Goal: Task Accomplishment & Management: Manage account settings

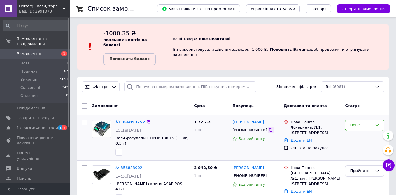
click at [268, 128] on icon at bounding box center [270, 130] width 5 height 5
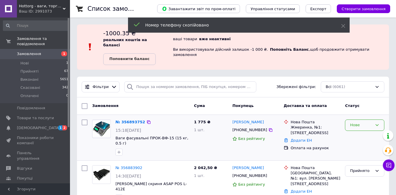
click at [354, 122] on div "Нове" at bounding box center [361, 125] width 22 height 6
click at [354, 132] on li "Прийнято" at bounding box center [364, 137] width 39 height 11
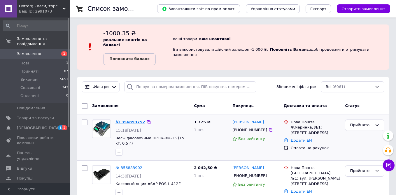
click at [132, 120] on link "№ 356893752" at bounding box center [130, 122] width 30 height 4
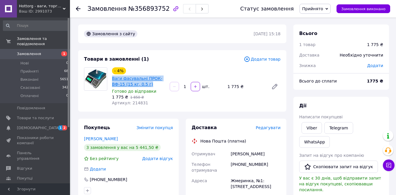
drag, startPoint x: 152, startPoint y: 85, endPoint x: 112, endPoint y: 79, distance: 40.7
click at [112, 79] on span "Ваги фасувальні ПРОК-ВФ-15 (15 кг, 0.5 г)" at bounding box center [138, 81] width 53 height 12
copy link "Ваги фасувальні ПРОК-ВФ-15 (15 кг, 0.5 г)"
click at [48, 129] on span "[DEMOGRAPHIC_DATA]" at bounding box center [35, 127] width 37 height 5
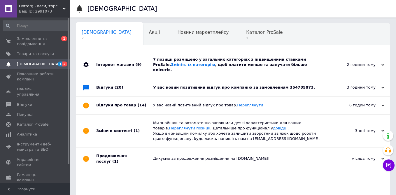
click at [205, 85] on div "У вас новий позитивний відгук про компанію за замовленням 354785873." at bounding box center [239, 87] width 173 height 5
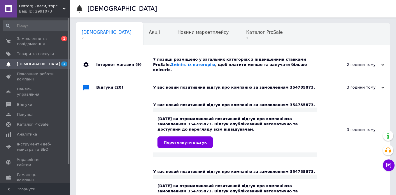
click at [205, 85] on div "У вас новий позитивний відгук про компанію за замовленням 354785873." at bounding box center [239, 87] width 173 height 5
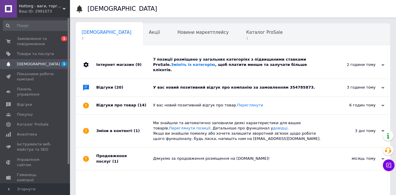
click at [196, 66] on div "7 позиції розміщено у загальних категоріях з підвищеними ставками ProSale. Змін…" at bounding box center [239, 65] width 173 height 16
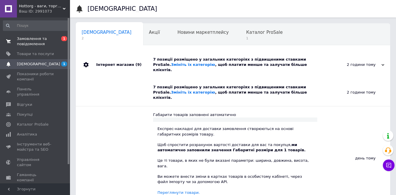
click at [36, 38] on span "Замовлення та повідомлення" at bounding box center [35, 41] width 37 height 10
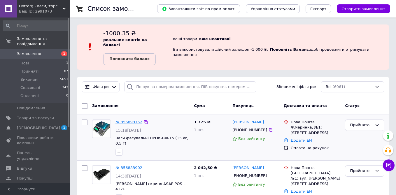
click at [130, 120] on link "№ 356893752" at bounding box center [128, 122] width 27 height 4
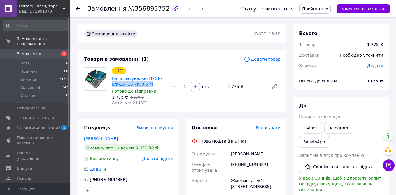
drag, startPoint x: 153, startPoint y: 85, endPoint x: 112, endPoint y: 86, distance: 40.8
click at [112, 86] on span "Ваги фасувальні ПРОК-ВФ-15 (15 кг, 0.5 г)" at bounding box center [138, 81] width 53 height 12
copy link "ВФ-15 (15 кг, 0.5 г)"
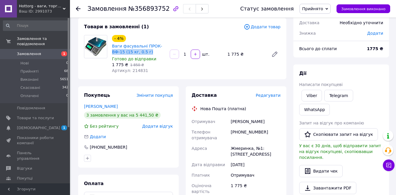
scroll to position [33, 0]
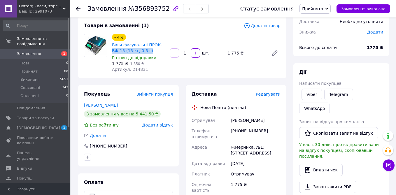
drag, startPoint x: 231, startPoint y: 120, endPoint x: 262, endPoint y: 151, distance: 44.5
click at [262, 152] on div "Отримувач [PERSON_NAME] Телефон отримувача [PHONE_NUMBER] [GEOGRAPHIC_DATA], №1…" at bounding box center [235, 155] width 91 height 80
copy div "[PERSON_NAME] Телефон отримувача [PHONE_NUMBER] [PERSON_NAME], №1: [STREET_ADDR…"
click at [42, 117] on span "Товари та послуги" at bounding box center [35, 117] width 37 height 5
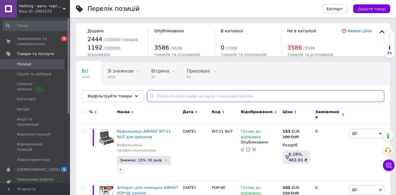
click at [184, 98] on input "text" at bounding box center [265, 96] width 237 height 12
paste input "SM30T2VRB"
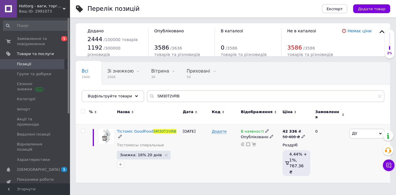
click at [266, 129] on icon at bounding box center [266, 130] width 3 height 3
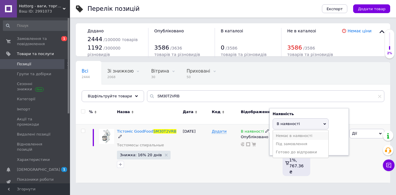
click at [280, 133] on li "Немає в наявності" at bounding box center [300, 136] width 55 height 8
click at [231, 165] on div "Додати" at bounding box center [224, 153] width 29 height 58
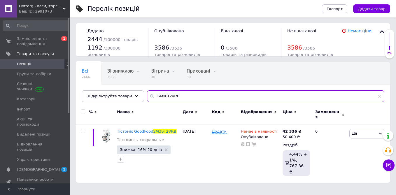
drag, startPoint x: 181, startPoint y: 96, endPoint x: 134, endPoint y: 94, distance: 47.5
click at [134, 95] on div "Відфільтруйте товари SM30T2VRB" at bounding box center [233, 96] width 302 height 12
paste input "380"
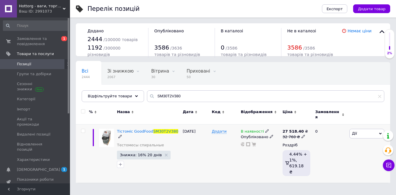
click at [267, 129] on div "В наявності" at bounding box center [260, 131] width 39 height 5
click at [266, 129] on icon at bounding box center [266, 130] width 3 height 3
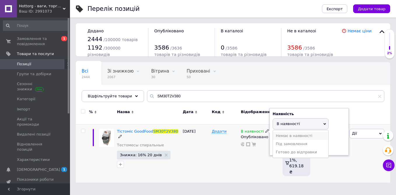
click at [278, 133] on li "Немає в наявності" at bounding box center [300, 136] width 55 height 8
click at [230, 155] on div "Додати" at bounding box center [224, 153] width 29 height 58
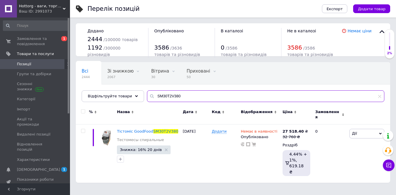
drag, startPoint x: 183, startPoint y: 97, endPoint x: 147, endPoint y: 96, distance: 35.6
click at [147, 96] on div "SM30T2V380" at bounding box center [265, 96] width 237 height 12
paste input "text"
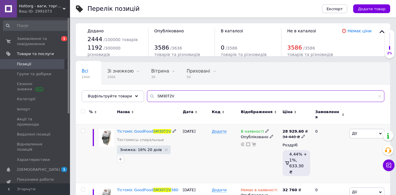
type input "SM30T2V"
click at [265, 129] on icon at bounding box center [266, 130] width 3 height 3
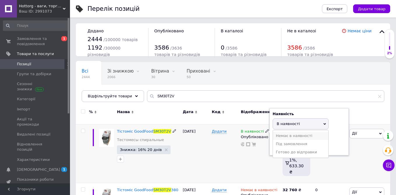
click at [276, 132] on li "Немає в наявності" at bounding box center [300, 136] width 55 height 8
click at [236, 153] on div "Додати" at bounding box center [224, 153] width 29 height 58
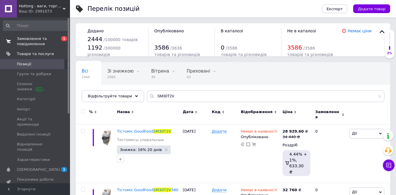
click at [42, 40] on span "Замовлення та повідомлення" at bounding box center [35, 41] width 37 height 10
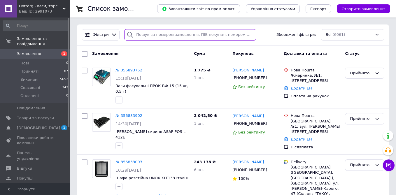
click at [185, 36] on input "search" at bounding box center [190, 34] width 132 height 11
paste input "356386436"
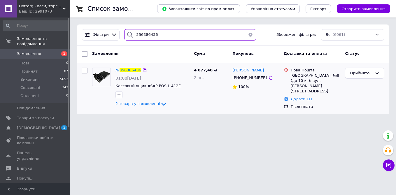
type input "356386436"
click at [133, 69] on span "356386436" at bounding box center [130, 70] width 22 height 4
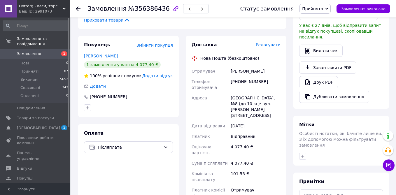
scroll to position [139, 0]
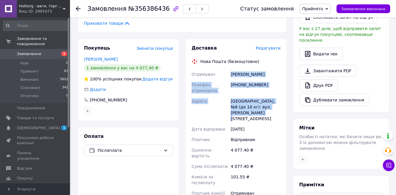
drag, startPoint x: 231, startPoint y: 70, endPoint x: 269, endPoint y: 105, distance: 51.5
click at [269, 105] on div "Отримувач [PERSON_NAME] отримувача [PHONE_NUMBER] [GEOGRAPHIC_DATA] [GEOGRAPHIC…" at bounding box center [235, 136] width 91 height 135
copy div "[PERSON_NAME] отримувача [PHONE_NUMBER] [GEOGRAPHIC_DATA] [GEOGRAPHIC_DATA], №8…"
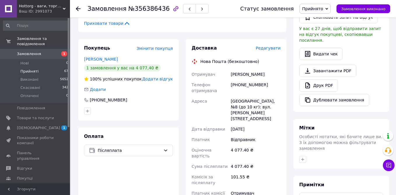
click at [38, 72] on li "Прийняті 67" at bounding box center [36, 71] width 72 height 8
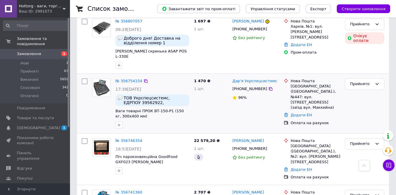
scroll to position [317, 0]
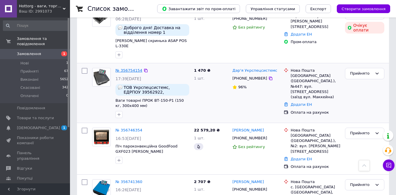
click at [133, 68] on link "№ 356754154" at bounding box center [128, 70] width 27 height 4
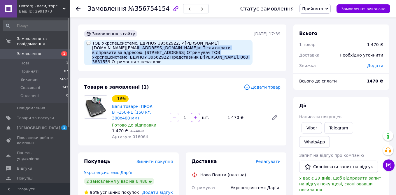
drag, startPoint x: 93, startPoint y: 49, endPoint x: 175, endPoint y: 58, distance: 83.0
click at [175, 58] on div "ТОВ Укрспецсистемс, ЕДРПОУ 39562922, <[PERSON_NAME][DOMAIN_NAME][EMAIL_ADDRESS]…" at bounding box center [168, 53] width 168 height 26
copy div "Після оплати відправити за адресою: [STREET_ADDRESS] Отримувач ТОВ Укрспецсисте…"
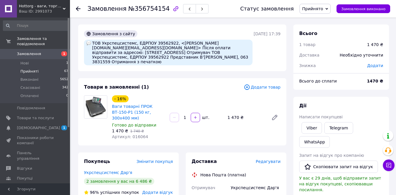
click at [57, 69] on li "Прийняті 67" at bounding box center [36, 71] width 72 height 8
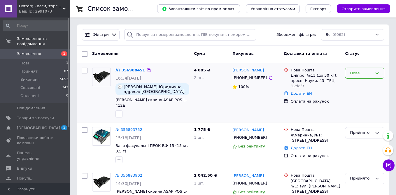
click at [356, 73] on div "Нове" at bounding box center [361, 73] width 22 height 6
click at [353, 81] on li "Прийнято" at bounding box center [364, 85] width 39 height 11
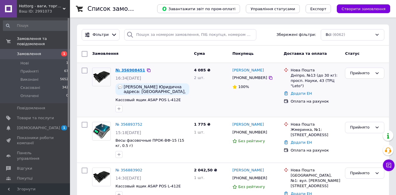
click at [126, 69] on link "№ 356908451" at bounding box center [130, 70] width 30 height 4
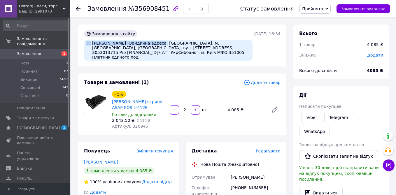
drag, startPoint x: 170, startPoint y: 42, endPoint x: 89, endPoint y: 42, distance: 80.4
click at [89, 43] on div "[PERSON_NAME] Юридична адреса: [GEOGRAPHIC_DATA], м. [GEOGRAPHIC_DATA], [GEOGRA…" at bounding box center [168, 50] width 168 height 21
copy div "[PERSON_NAME]"
click at [40, 70] on li "Прийняті 67" at bounding box center [36, 71] width 72 height 8
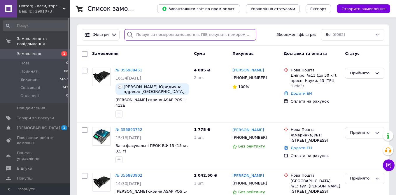
click at [147, 37] on input "search" at bounding box center [190, 34] width 132 height 11
paste input "356386436"
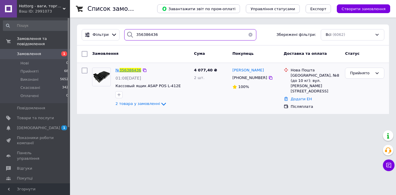
type input "356386436"
click at [134, 68] on span "356386436" at bounding box center [130, 70] width 22 height 4
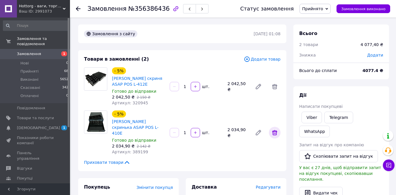
click at [273, 130] on icon at bounding box center [274, 132] width 7 height 7
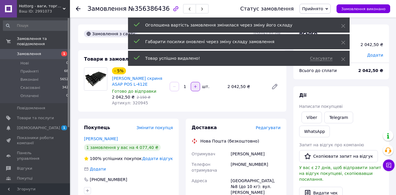
click at [193, 86] on icon "button" at bounding box center [195, 86] width 4 height 4
type input "2"
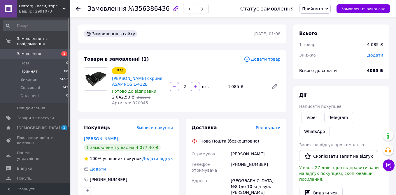
click at [49, 71] on li "Прийняті 68" at bounding box center [36, 71] width 72 height 8
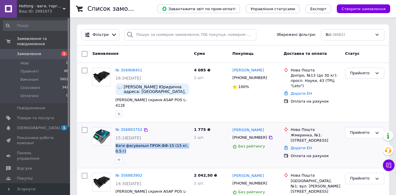
drag, startPoint x: 115, startPoint y: 140, endPoint x: 122, endPoint y: 144, distance: 8.0
click at [122, 144] on div "№ 356893752 15:18[DATE] Ваги фасувальні ПРОК-ВФ-15 (15 кг, 0.5 г)" at bounding box center [152, 145] width 78 height 41
copy span "Ваги фасувальні ПРОК-ВФ-15 (15 кг, 0.5 г)"
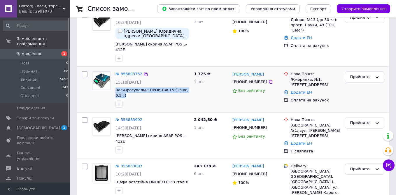
scroll to position [57, 0]
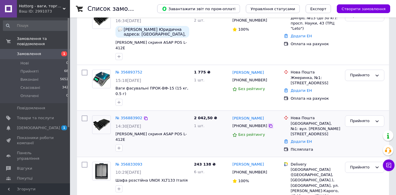
click at [268, 123] on icon at bounding box center [270, 125] width 5 height 5
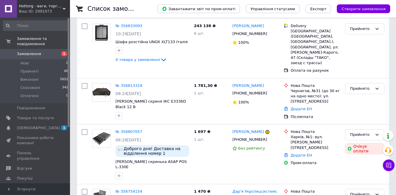
scroll to position [199, 0]
